Goal: Navigation & Orientation: Find specific page/section

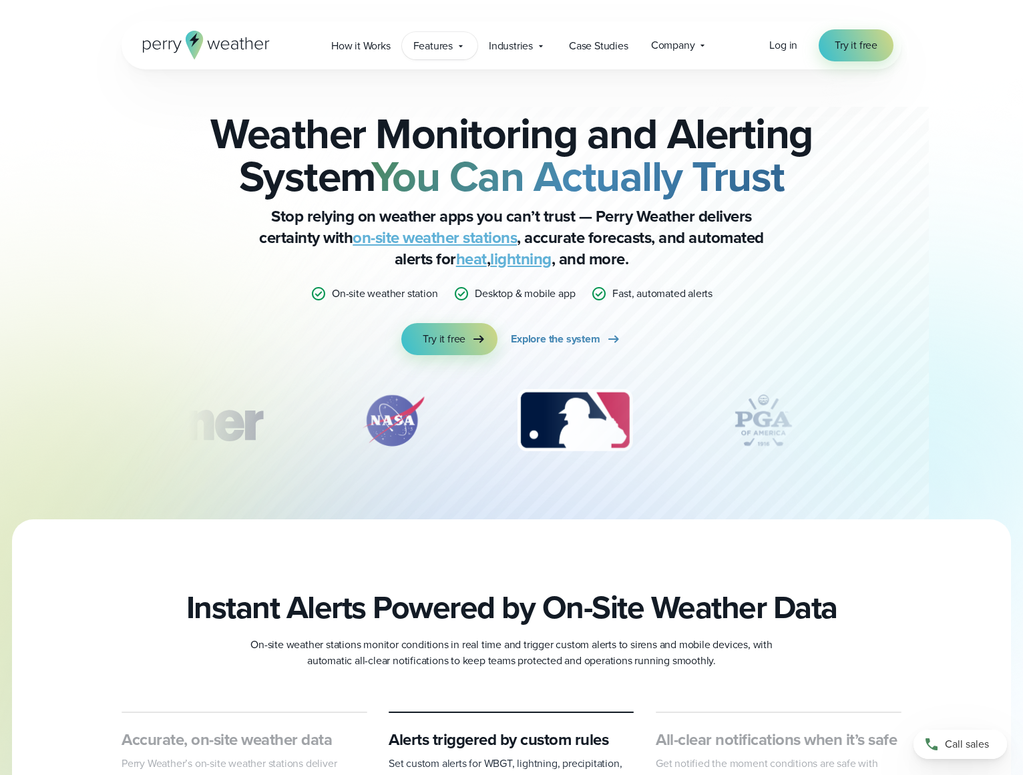
click at [437, 40] on span "Features" at bounding box center [432, 46] width 39 height 16
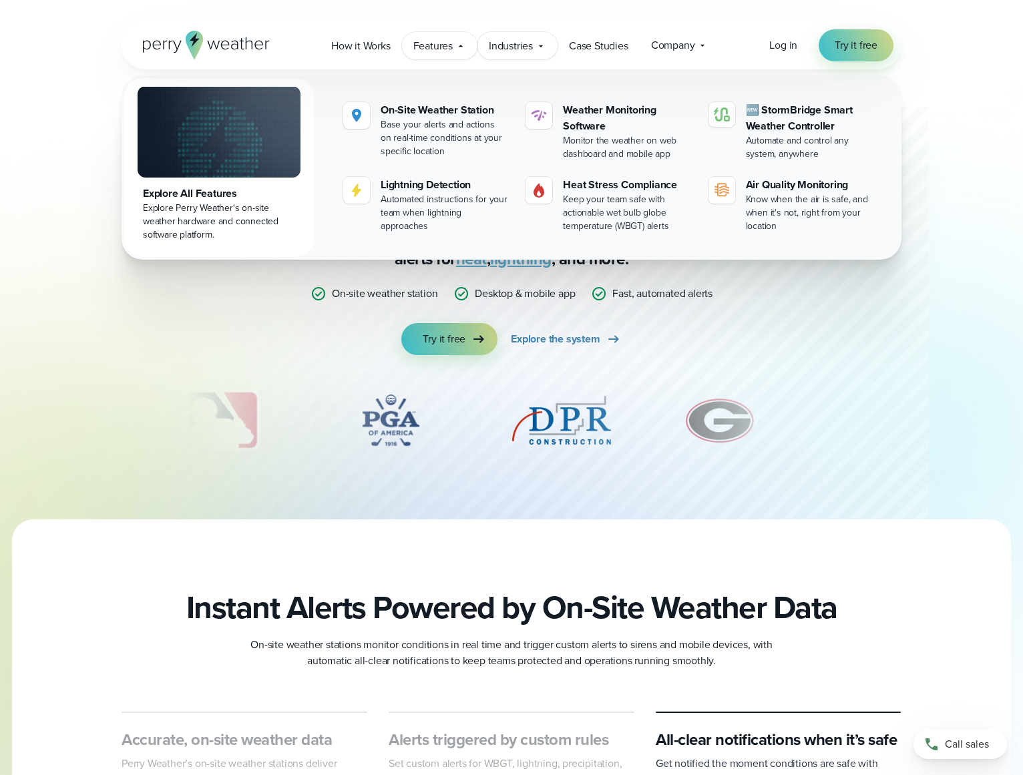
click at [508, 41] on span "Industries" at bounding box center [511, 46] width 44 height 16
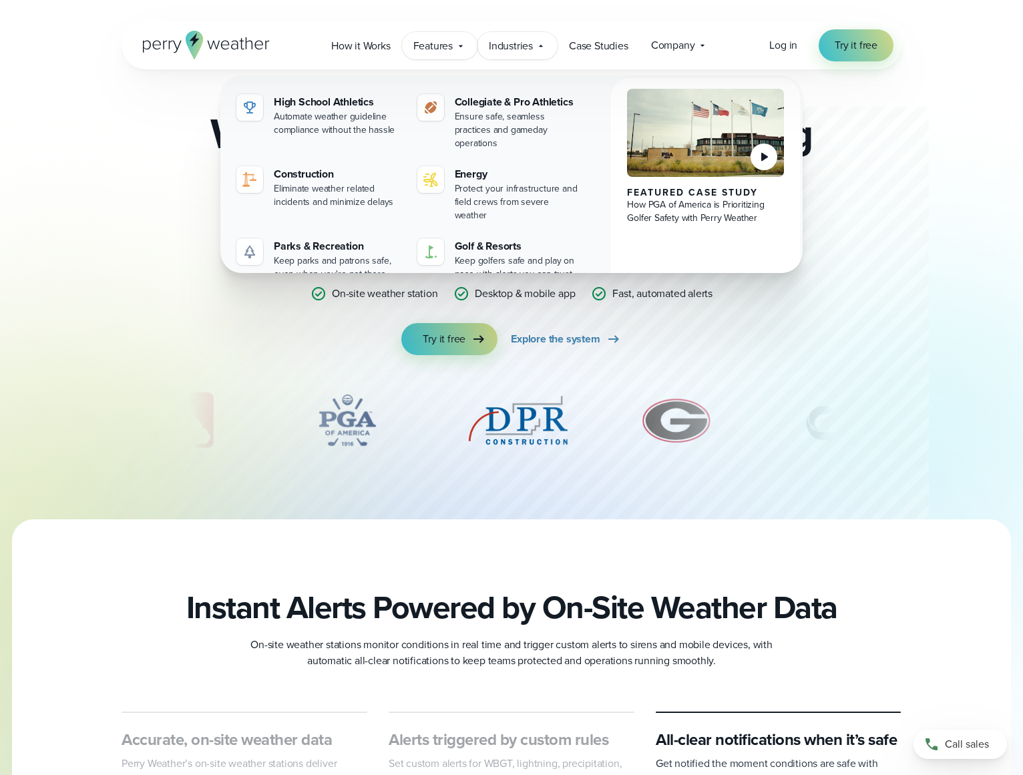
click at [432, 41] on span "Features" at bounding box center [432, 46] width 39 height 16
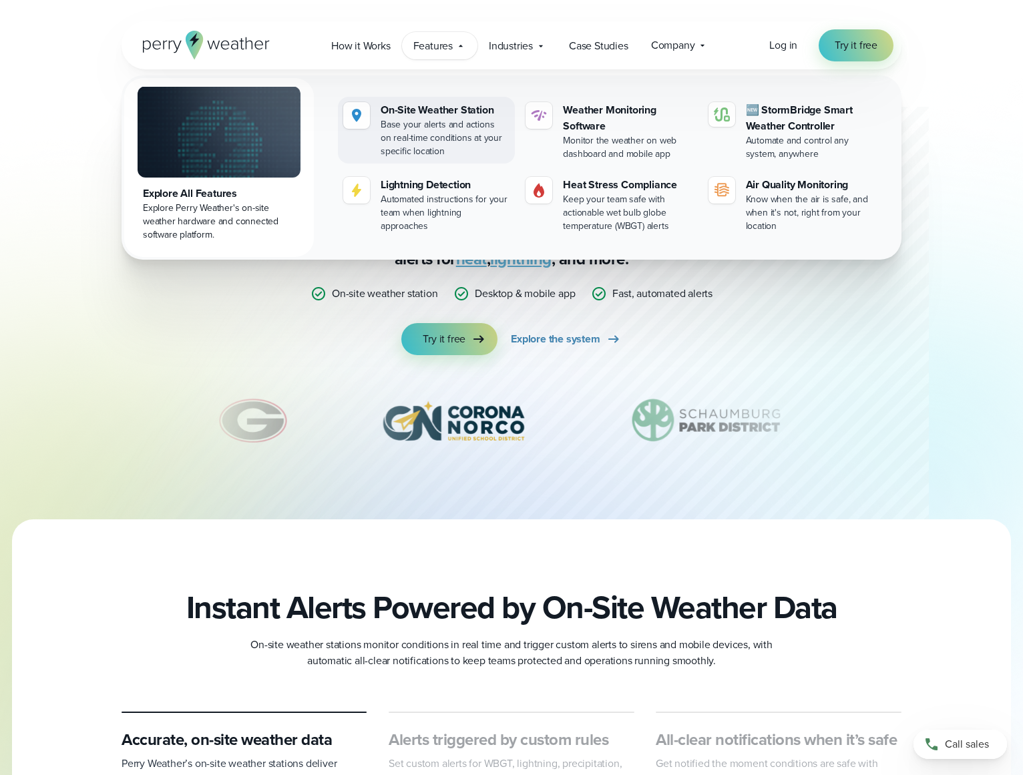
click at [400, 107] on div "On-Site Weather Station" at bounding box center [444, 110] width 129 height 16
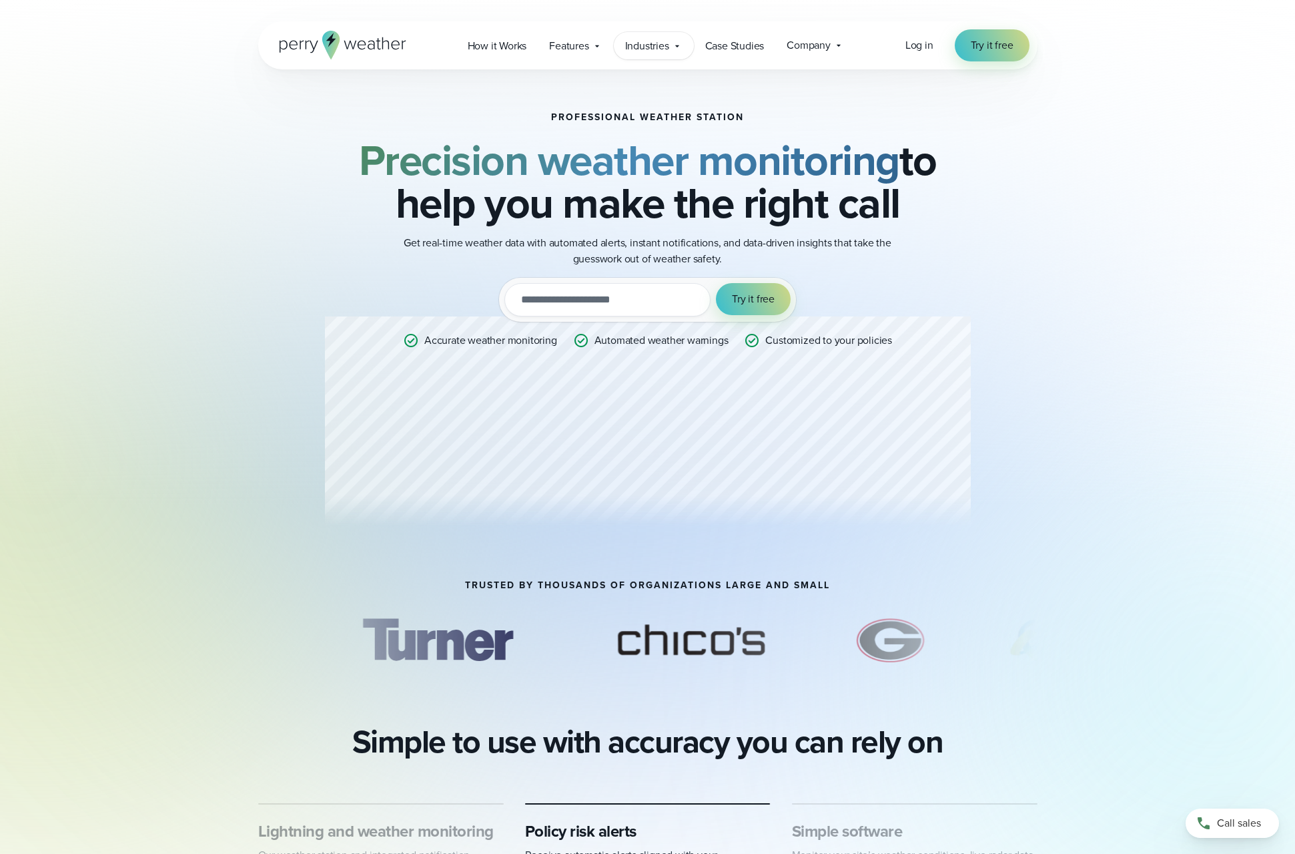
click at [642, 46] on span "Industries" at bounding box center [647, 46] width 44 height 16
